Goal: Register for event/course

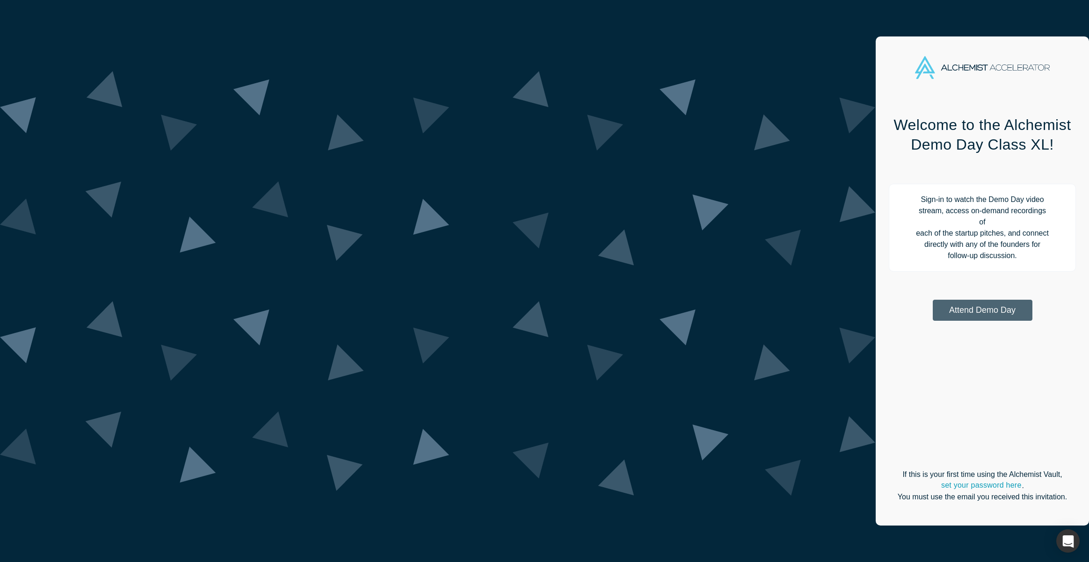
click at [933, 300] on button "Attend Demo Day" at bounding box center [983, 310] width 100 height 21
